Goal: Information Seeking & Learning: Learn about a topic

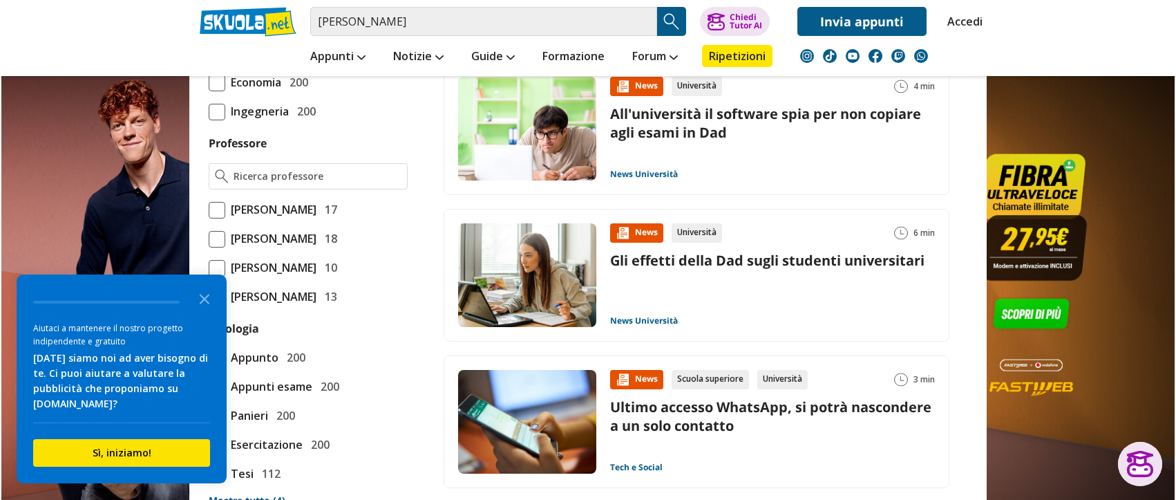
scroll to position [995, 0]
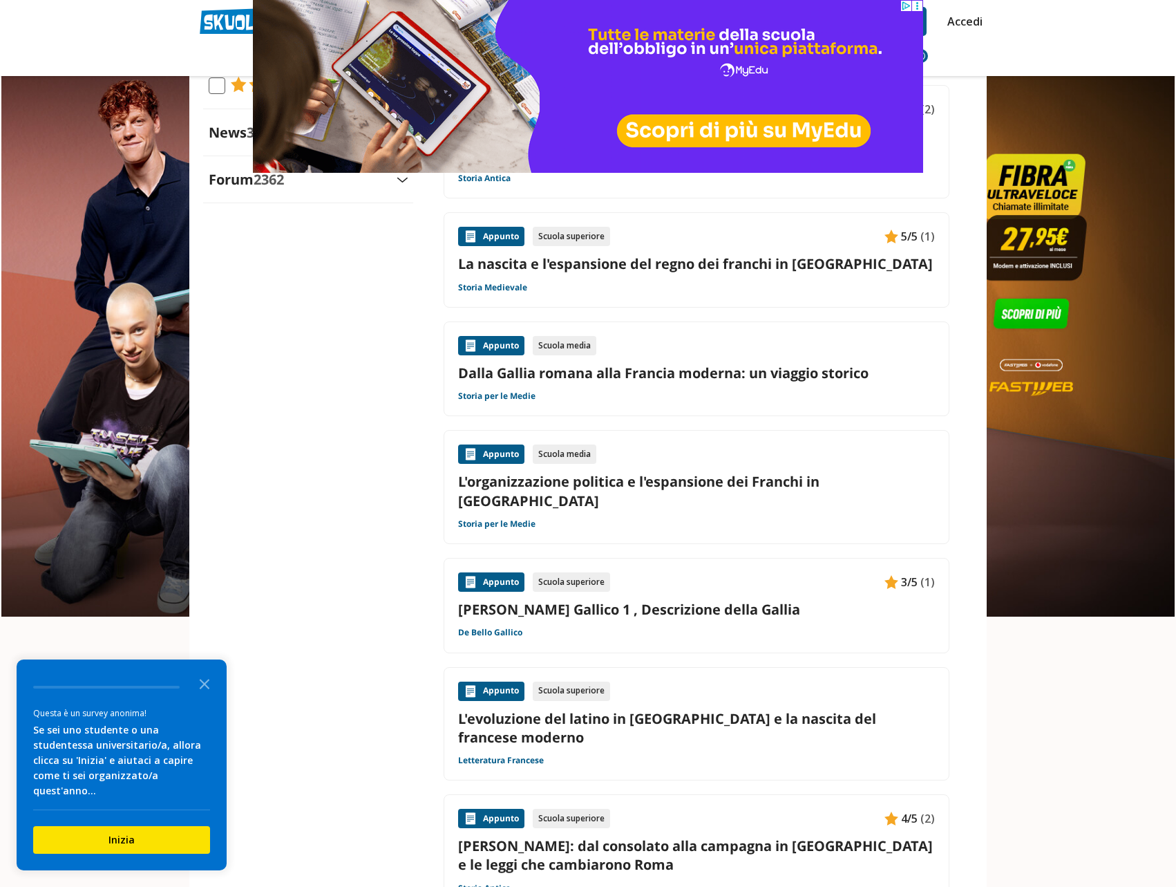
scroll to position [1880, 0]
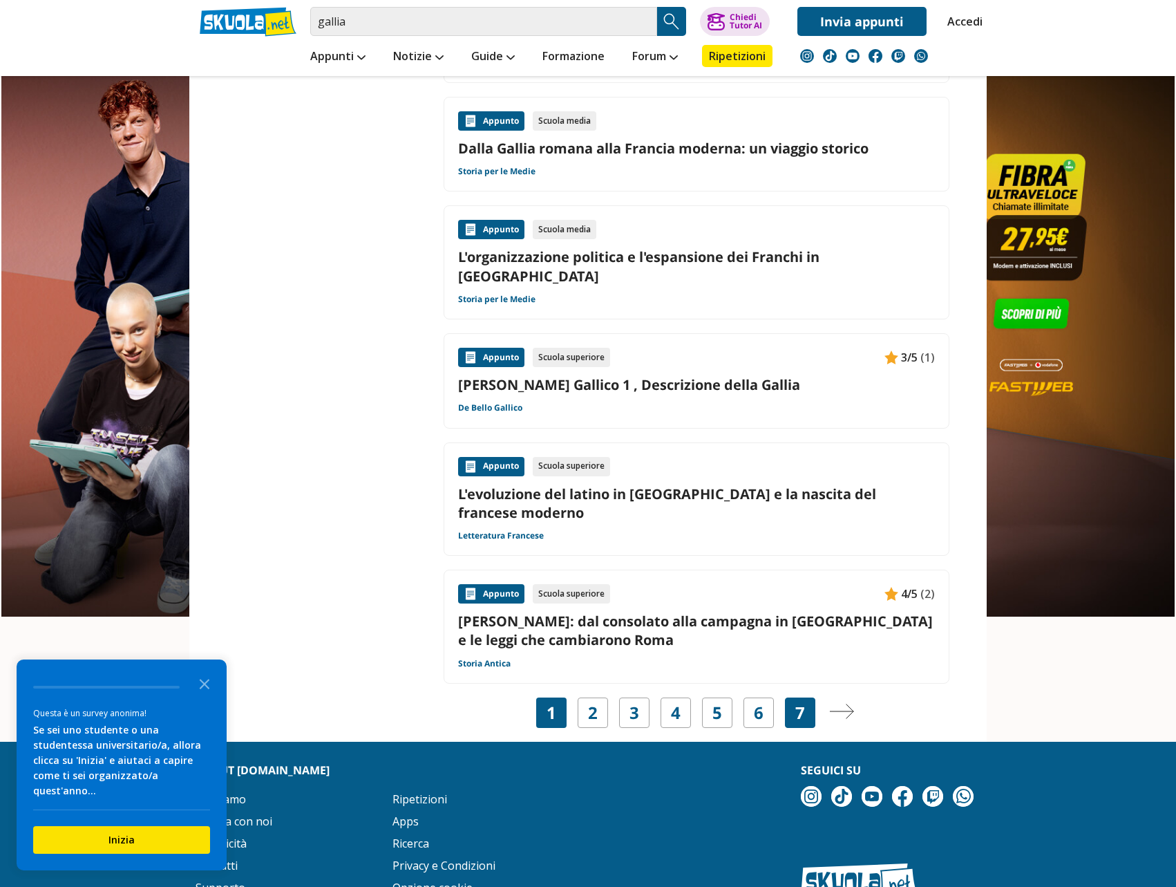
click at [808, 697] on div "7" at bounding box center [800, 712] width 30 height 30
click at [802, 703] on link "7" at bounding box center [801, 712] width 10 height 19
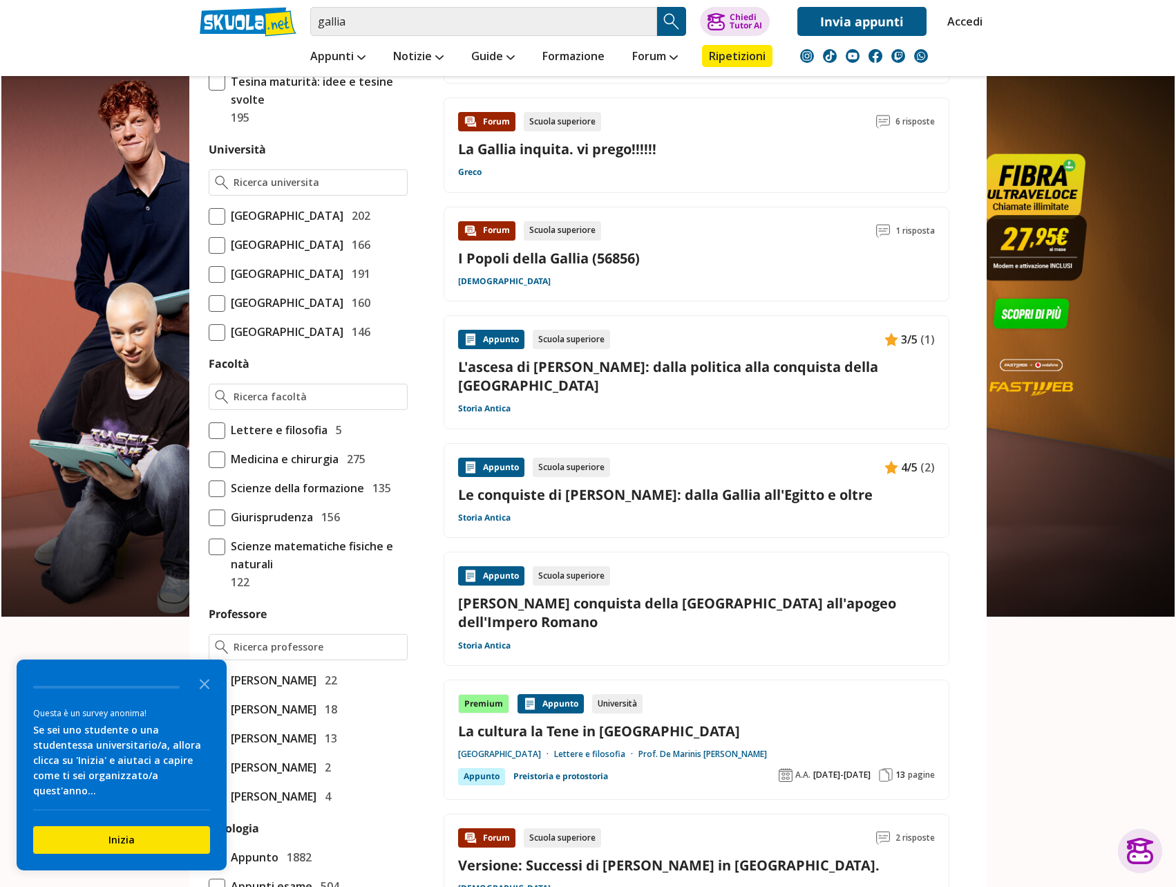
scroll to position [304, 0]
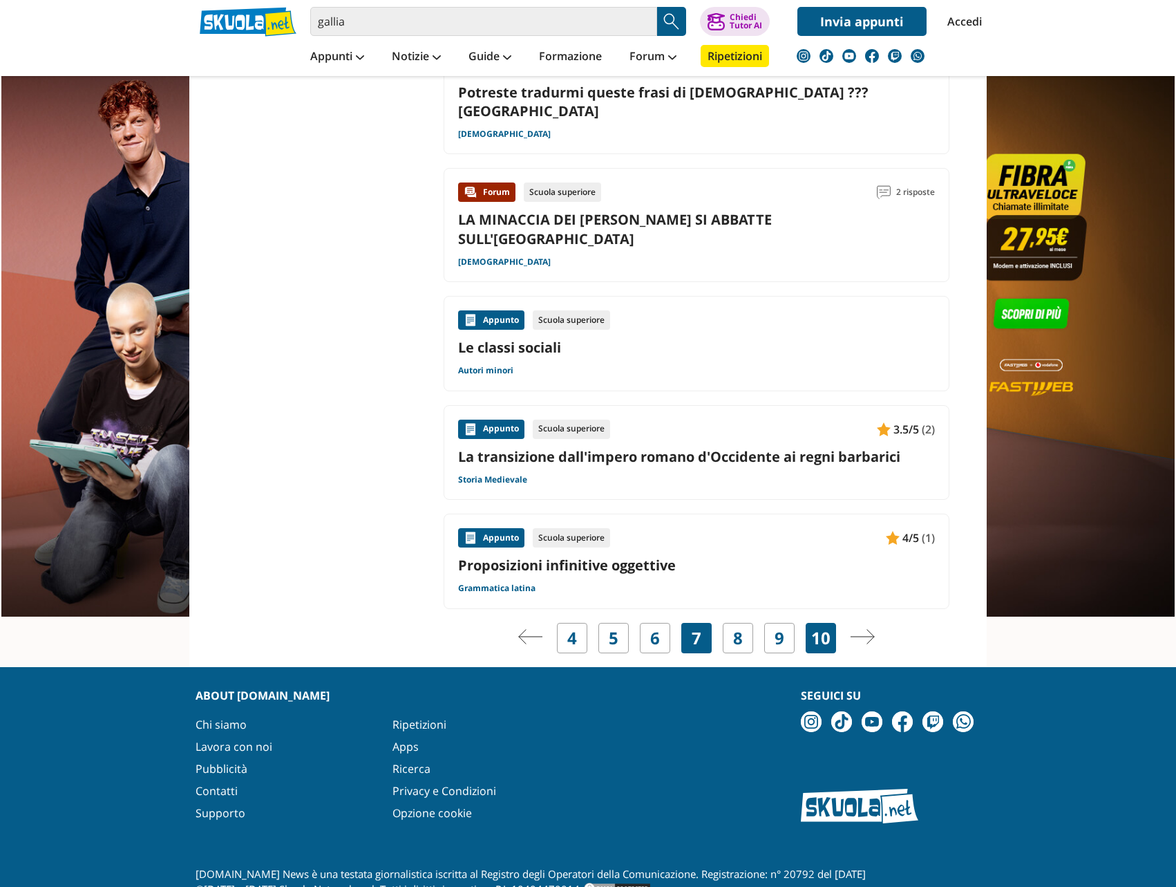
click at [812, 628] on link "10" at bounding box center [820, 637] width 19 height 19
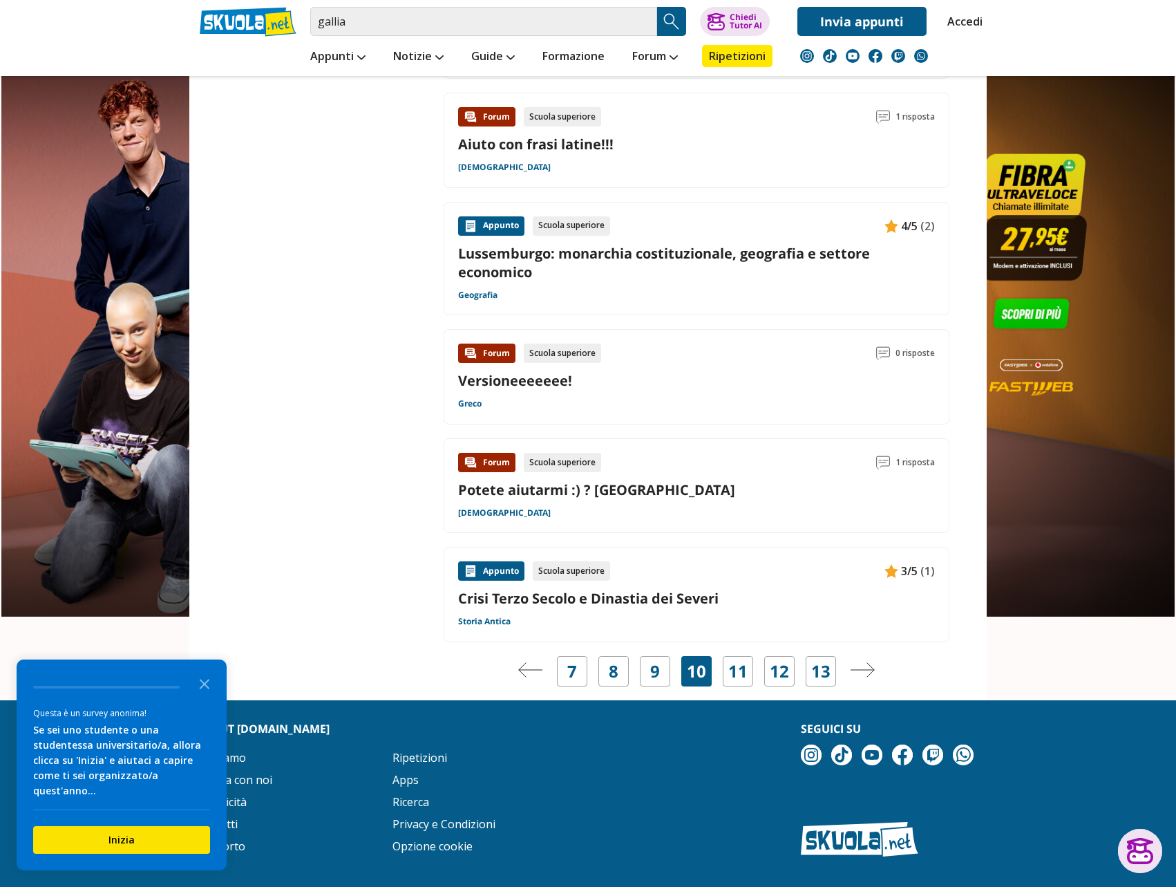
scroll to position [1949, 0]
